Goal: Find specific page/section: Find specific page/section

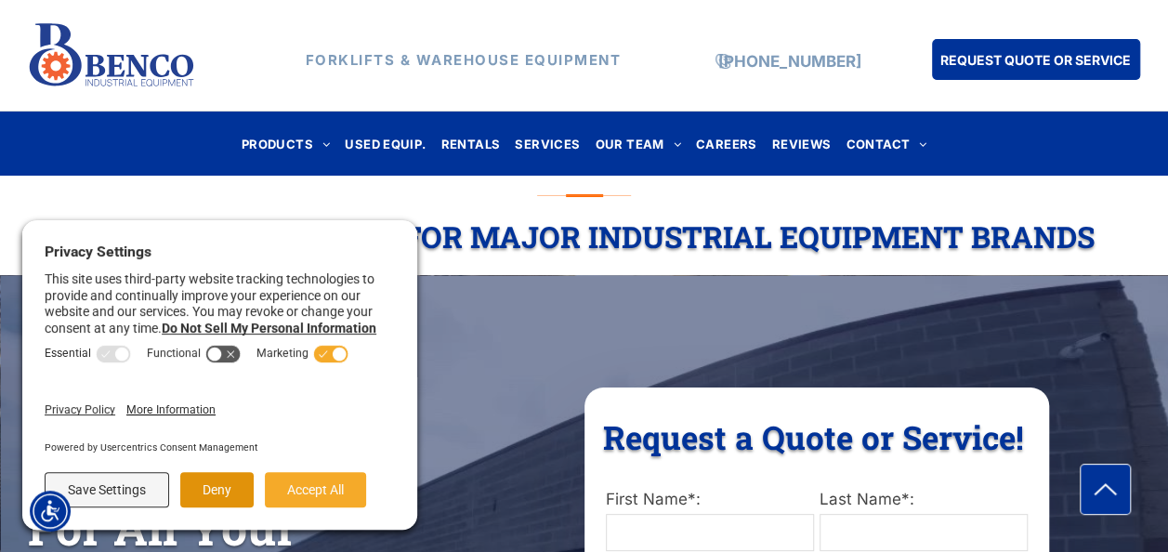
click at [229, 481] on button "Deny" at bounding box center [216, 489] width 73 height 35
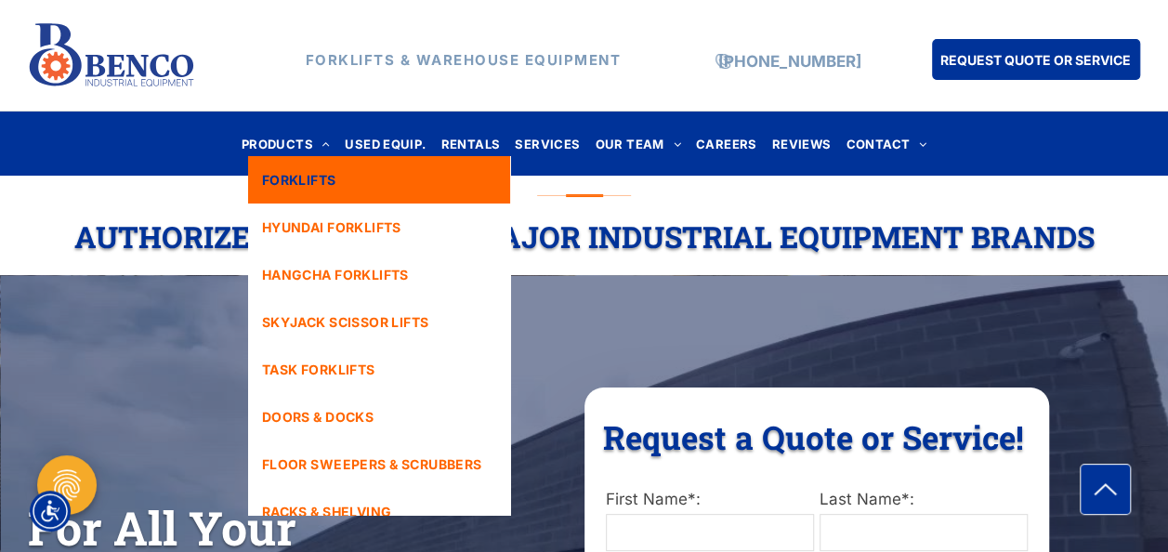
click at [336, 186] on span "FORKLIFTS" at bounding box center [299, 180] width 74 height 20
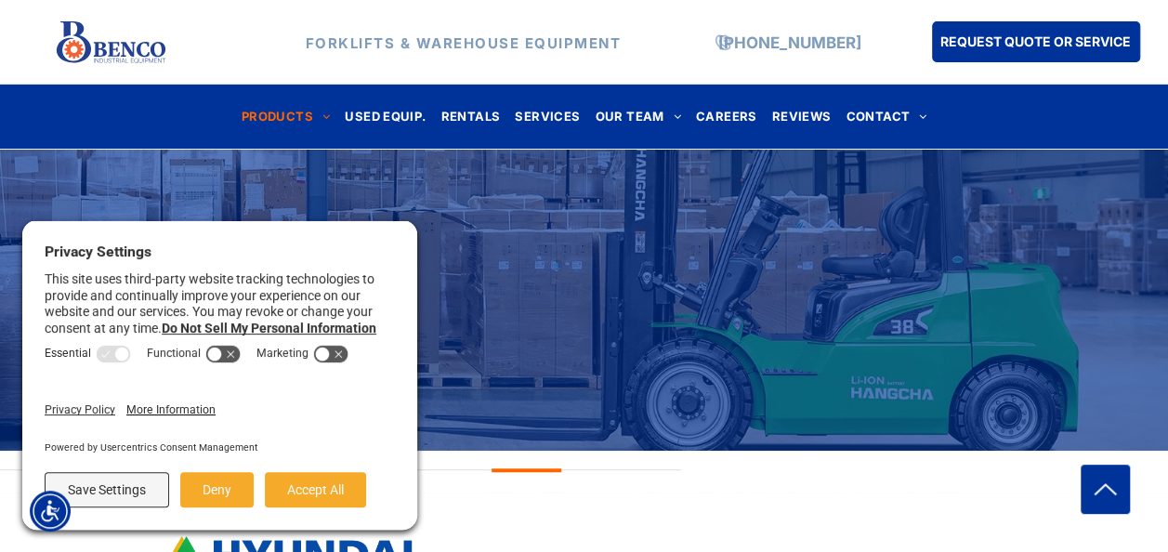
scroll to position [279, 0]
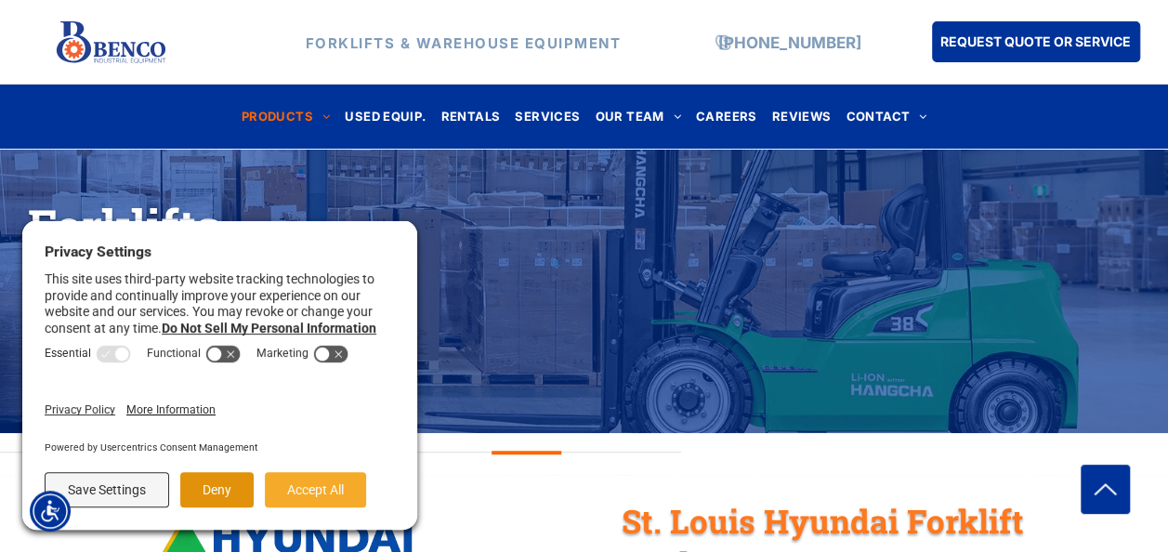
click at [227, 489] on button "Deny" at bounding box center [216, 489] width 73 height 35
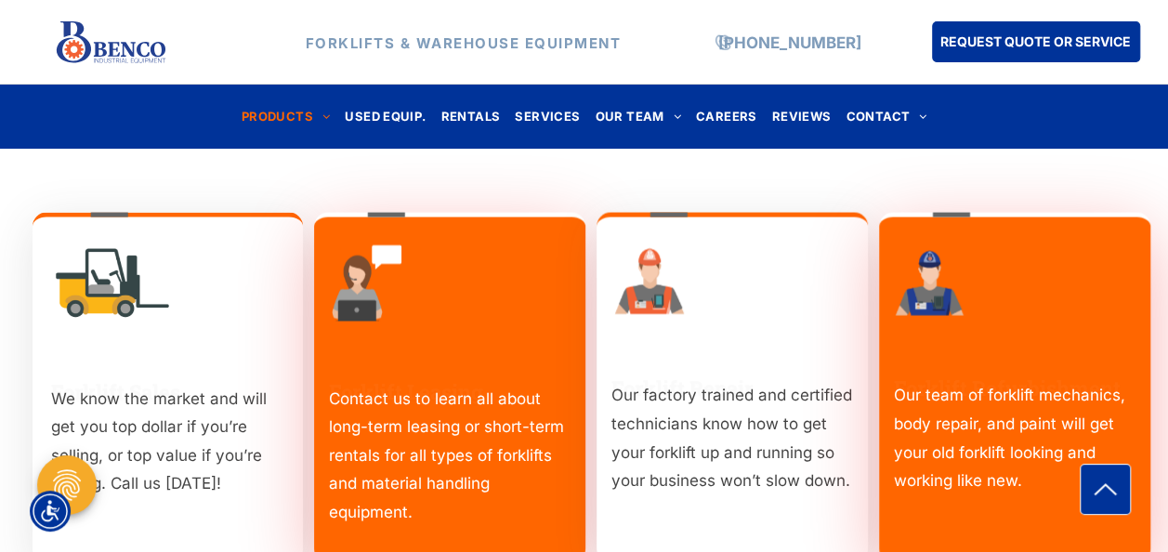
scroll to position [1766, 0]
